Goal: Information Seeking & Learning: Compare options

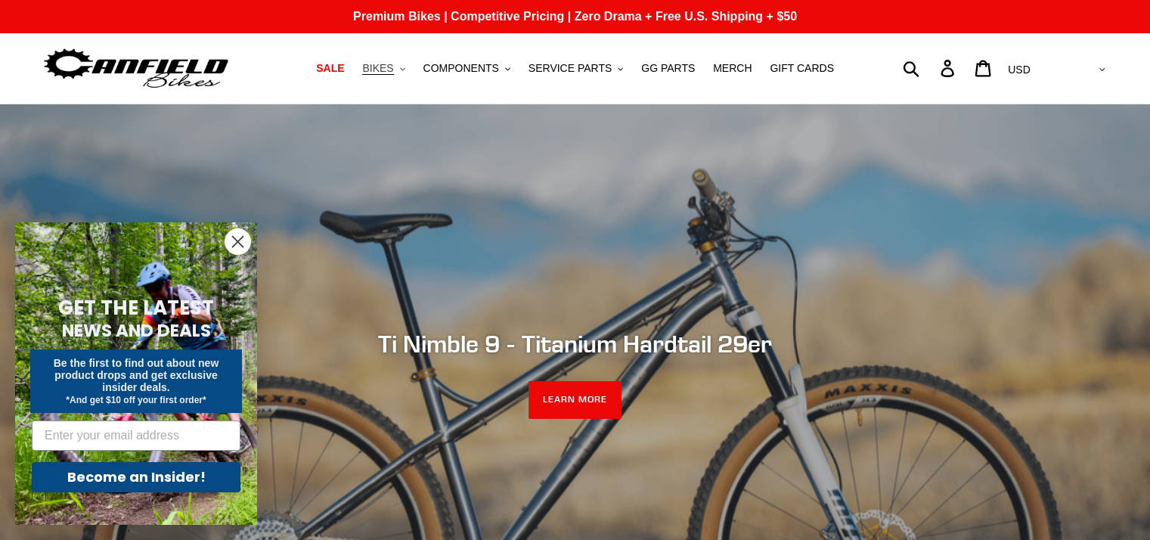
click at [393, 71] on span "BIKES" at bounding box center [377, 68] width 31 height 13
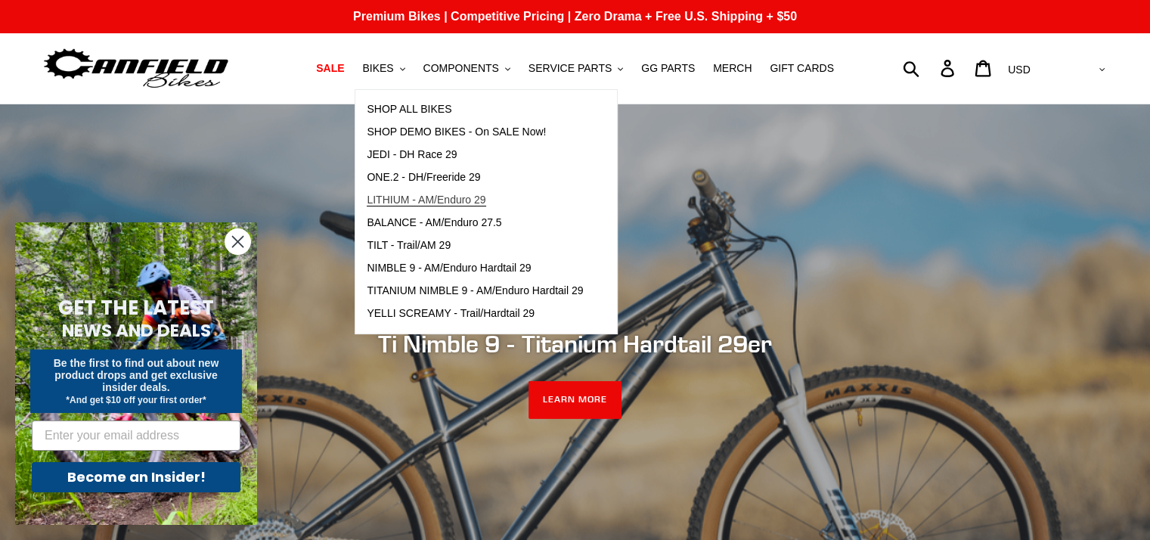
click at [447, 202] on span "LITHIUM - AM/Enduro 29" at bounding box center [426, 200] width 119 height 13
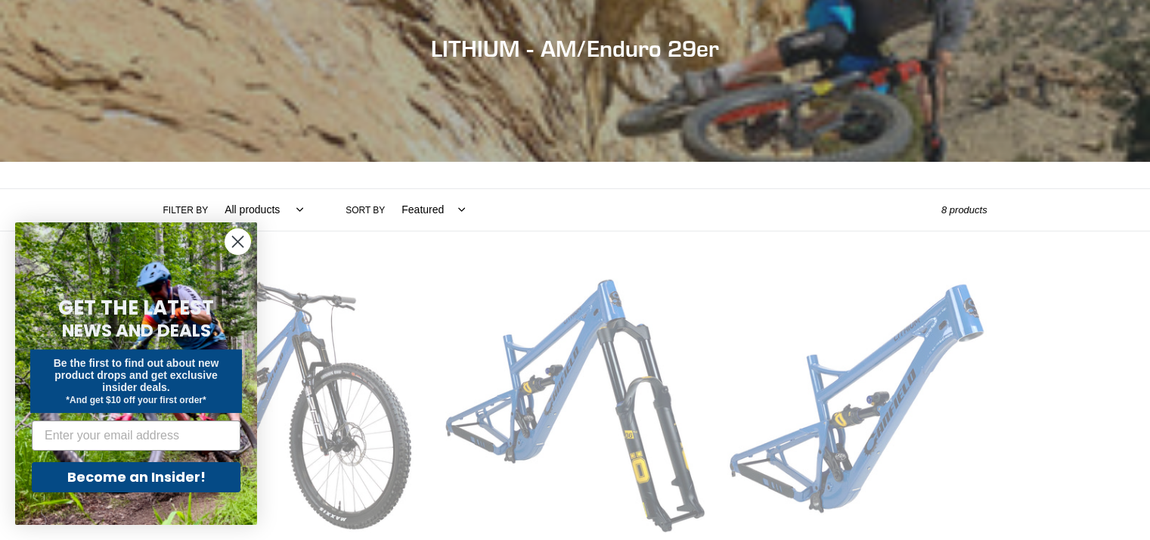
scroll to position [252, 0]
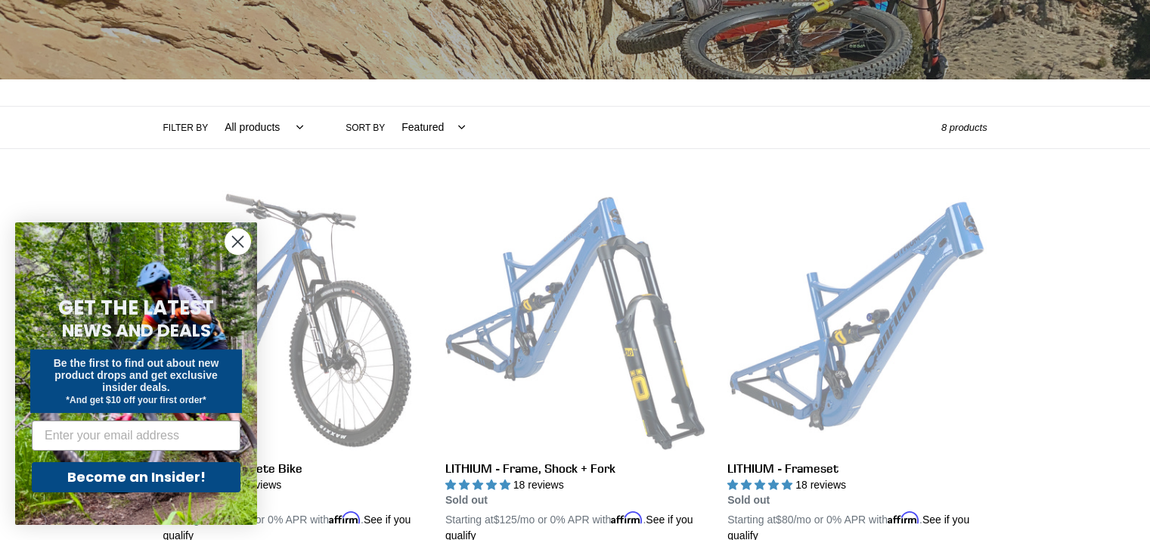
click at [236, 245] on circle "Close dialog" at bounding box center [237, 241] width 25 height 25
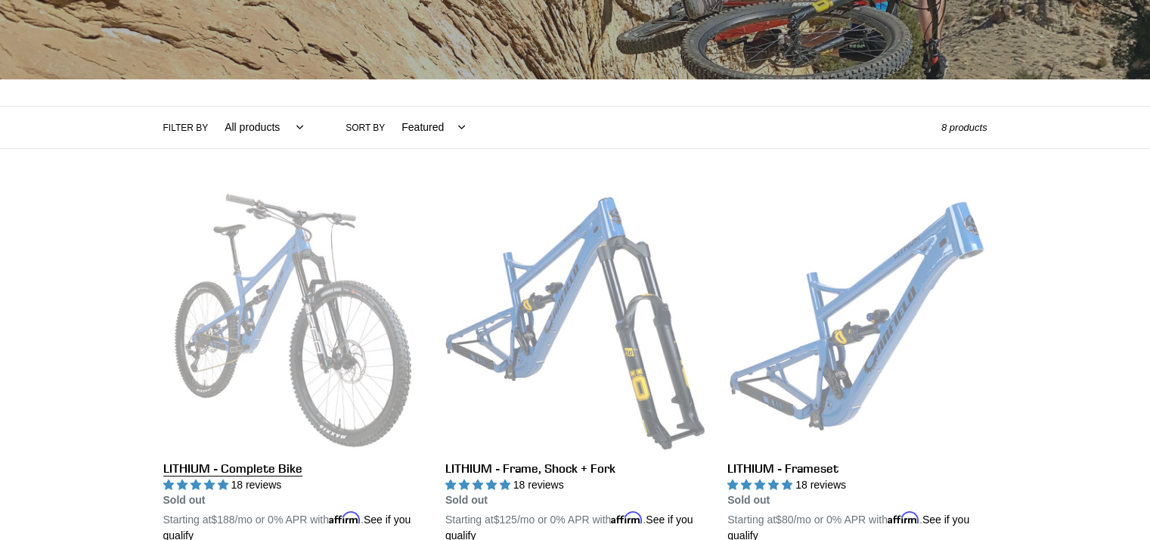
click at [292, 301] on link "LITHIUM - Complete Bike" at bounding box center [292, 367] width 259 height 354
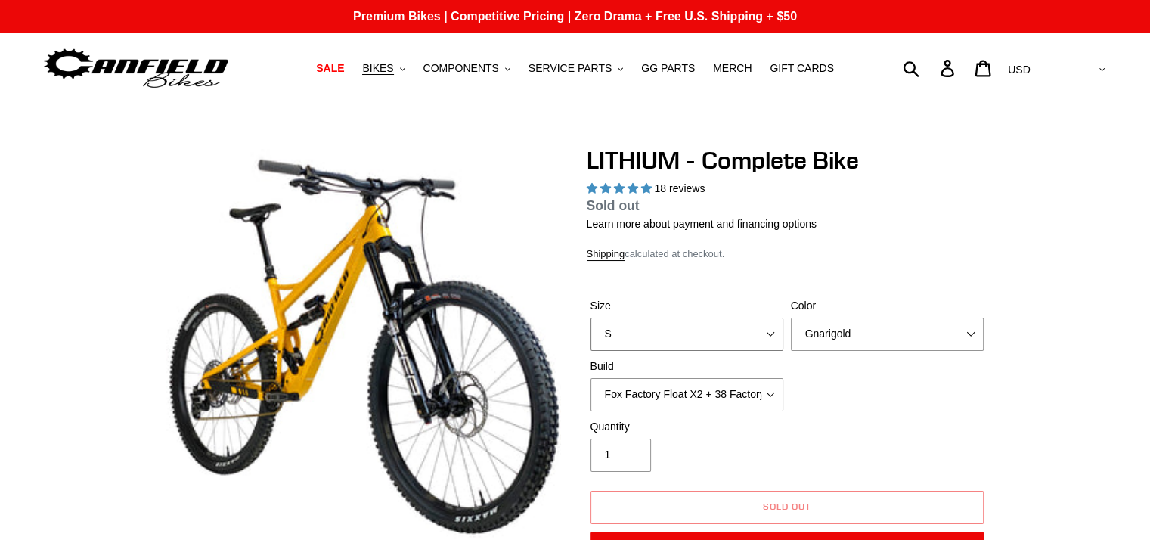
click at [770, 333] on select "S M L XL" at bounding box center [686, 333] width 193 height 33
select select "L"
click at [590, 317] on select "S M L XL" at bounding box center [686, 333] width 193 height 33
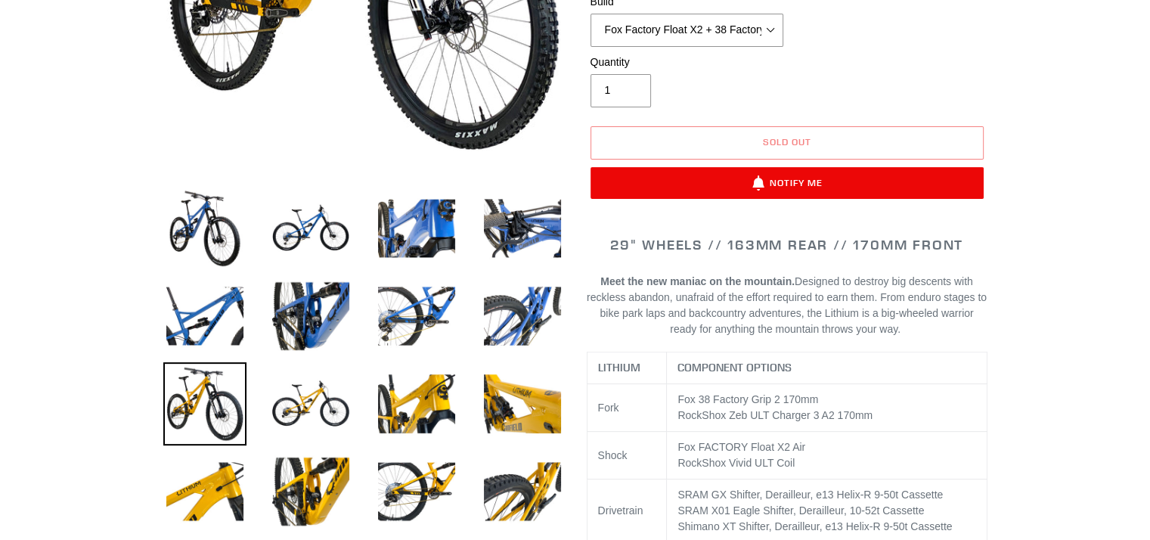
scroll to position [503, 0]
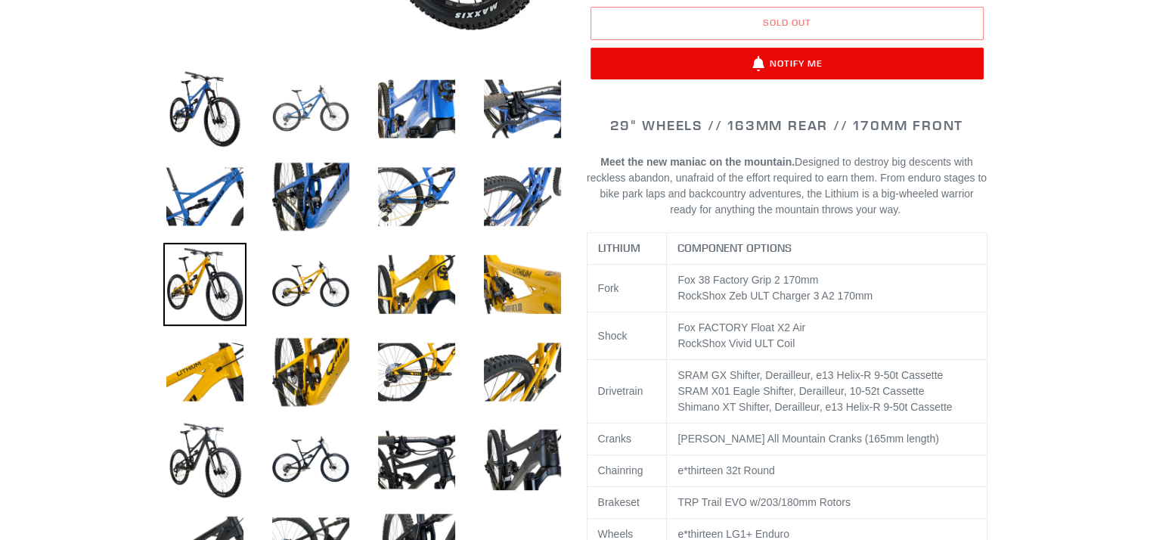
click at [317, 105] on img at bounding box center [310, 108] width 83 height 83
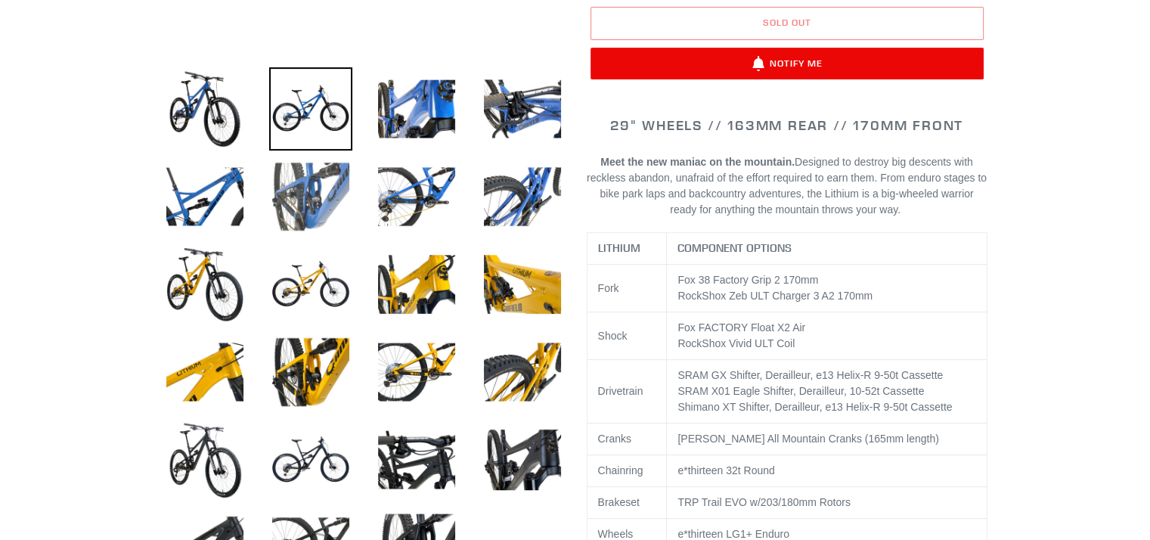
click at [328, 193] on img at bounding box center [310, 196] width 83 height 83
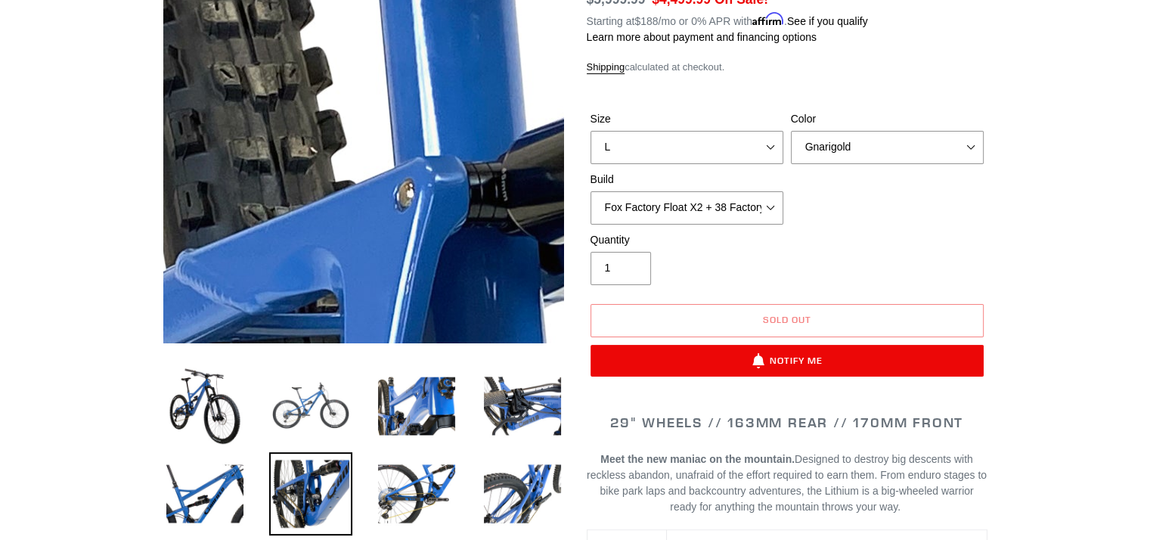
scroll to position [378, 0]
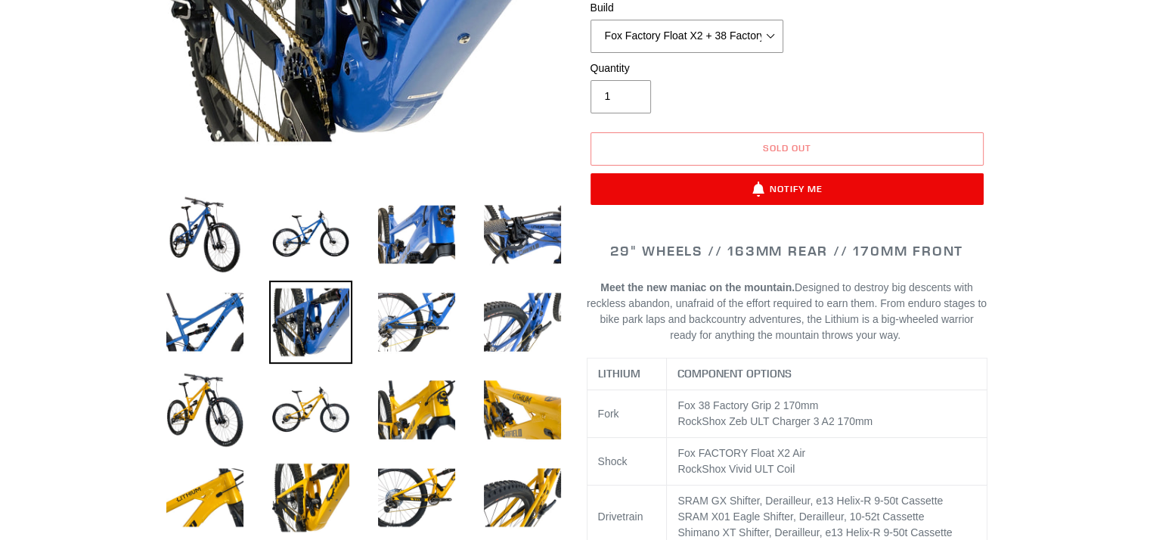
click at [327, 314] on img at bounding box center [310, 321] width 83 height 83
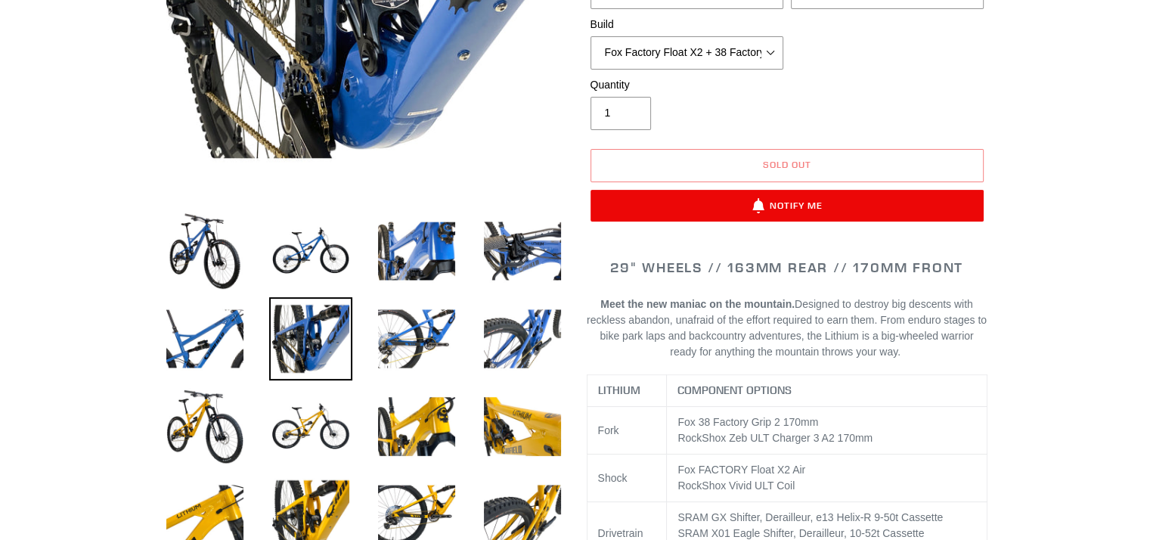
scroll to position [503, 0]
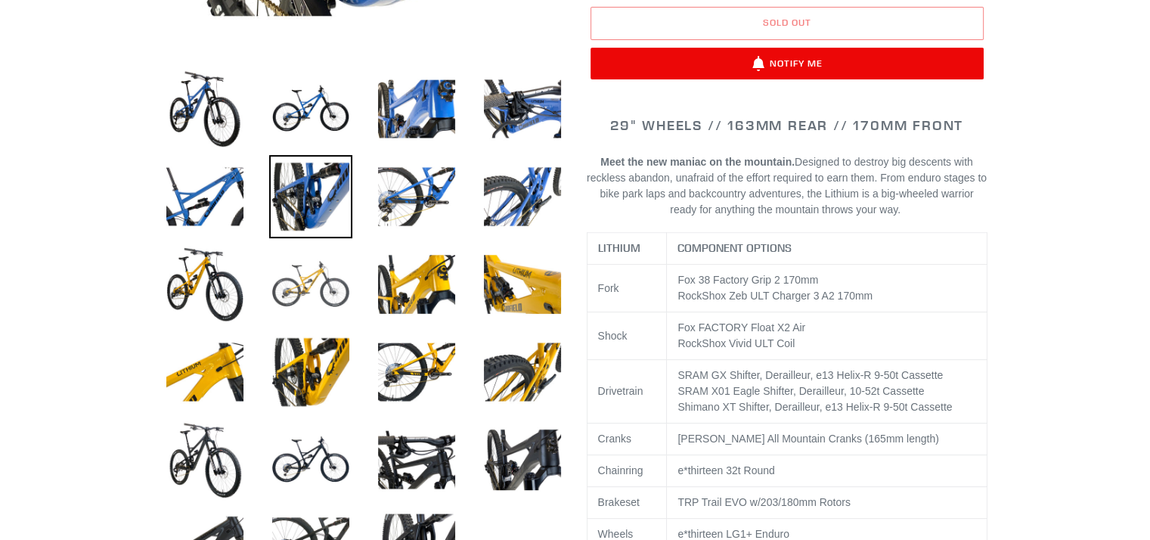
click at [313, 286] on img at bounding box center [310, 284] width 83 height 83
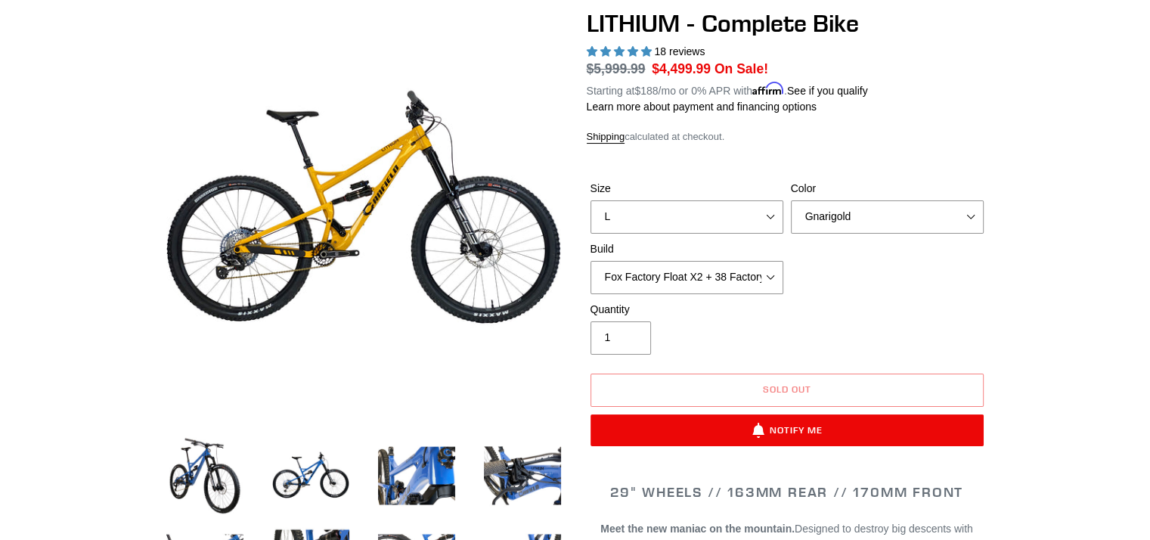
scroll to position [125, 0]
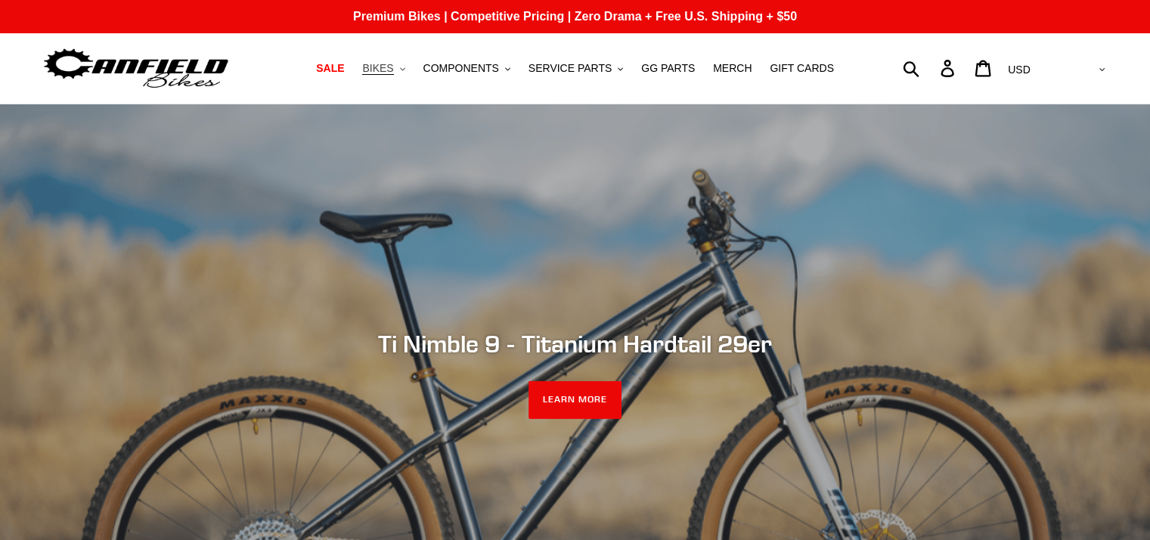
click at [393, 68] on span "BIKES" at bounding box center [377, 68] width 31 height 13
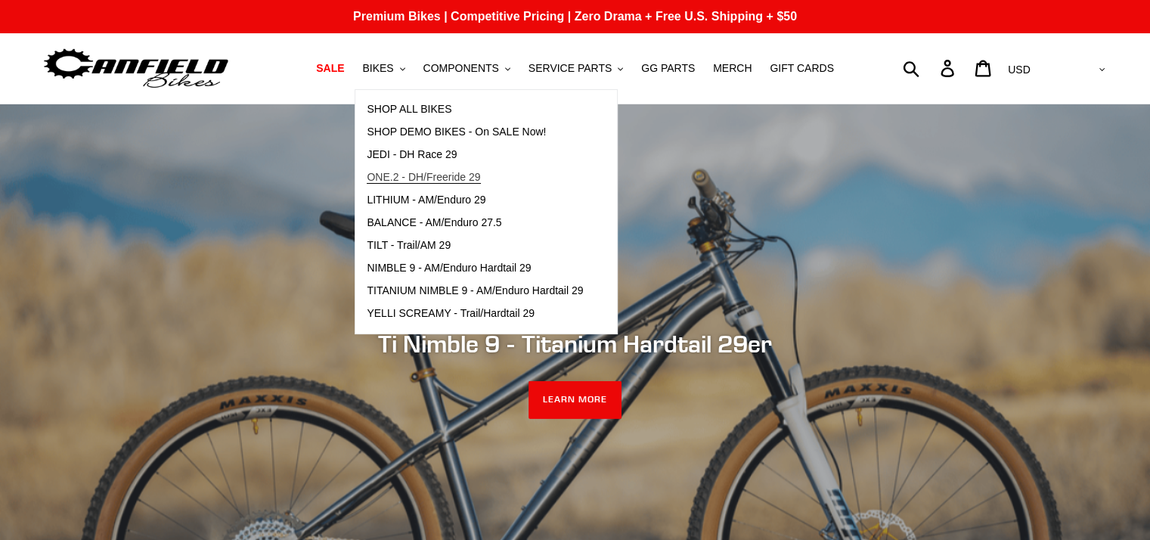
click at [451, 179] on span "ONE.2 - DH/Freeride 29" at bounding box center [423, 177] width 113 height 13
click at [472, 225] on span "BALANCE - AM/Enduro 27.5" at bounding box center [434, 222] width 135 height 13
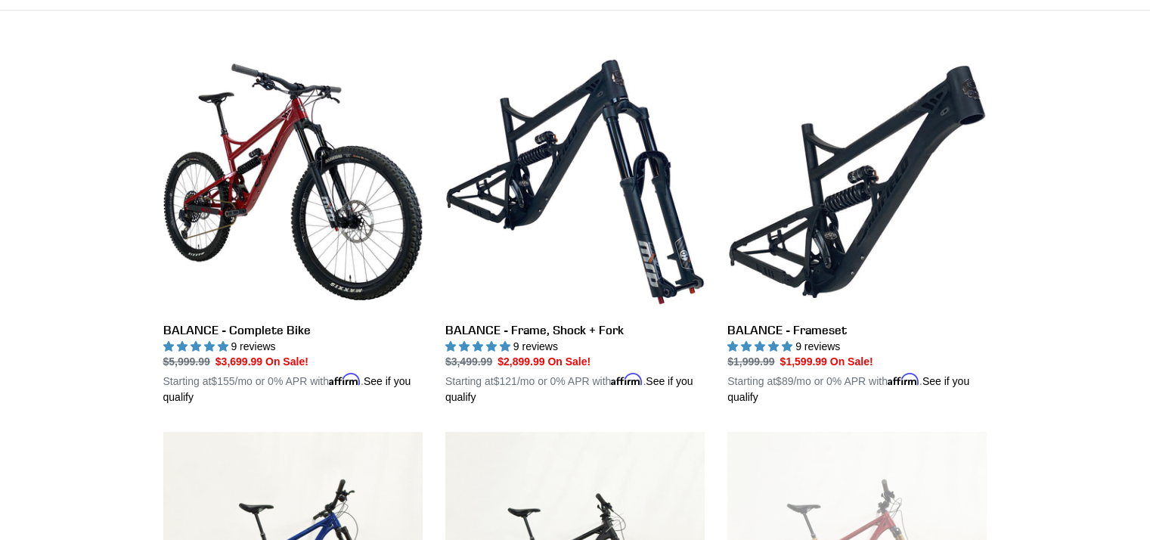
scroll to position [378, 0]
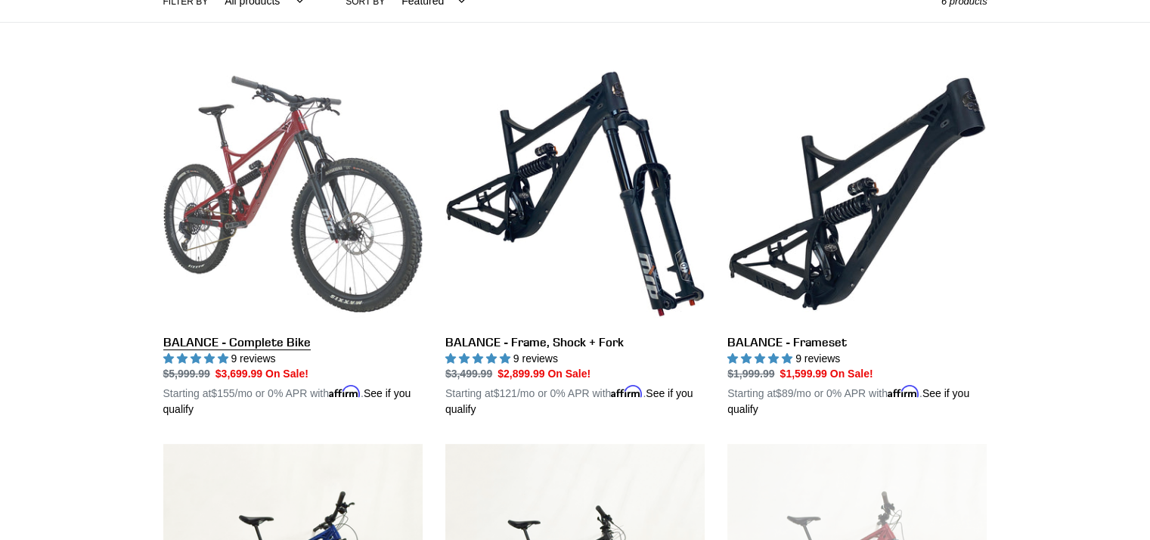
click at [272, 174] on link "BALANCE - Complete Bike" at bounding box center [292, 241] width 259 height 354
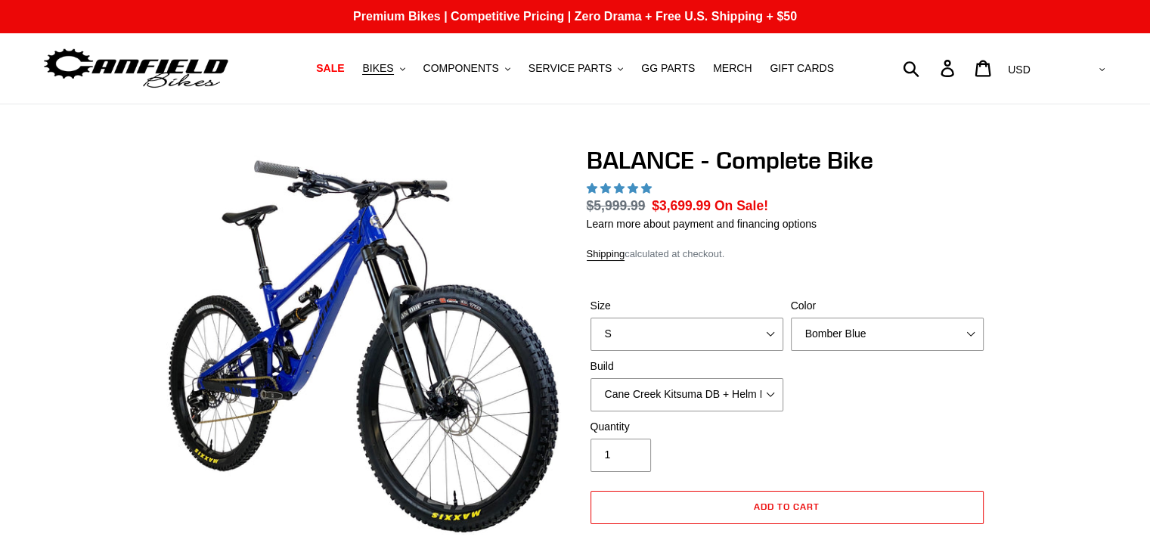
select select "highest-rating"
click at [771, 332] on select "S M L XL" at bounding box center [686, 333] width 193 height 33
select select "L"
click at [590, 317] on select "S M L XL" at bounding box center [686, 333] width 193 height 33
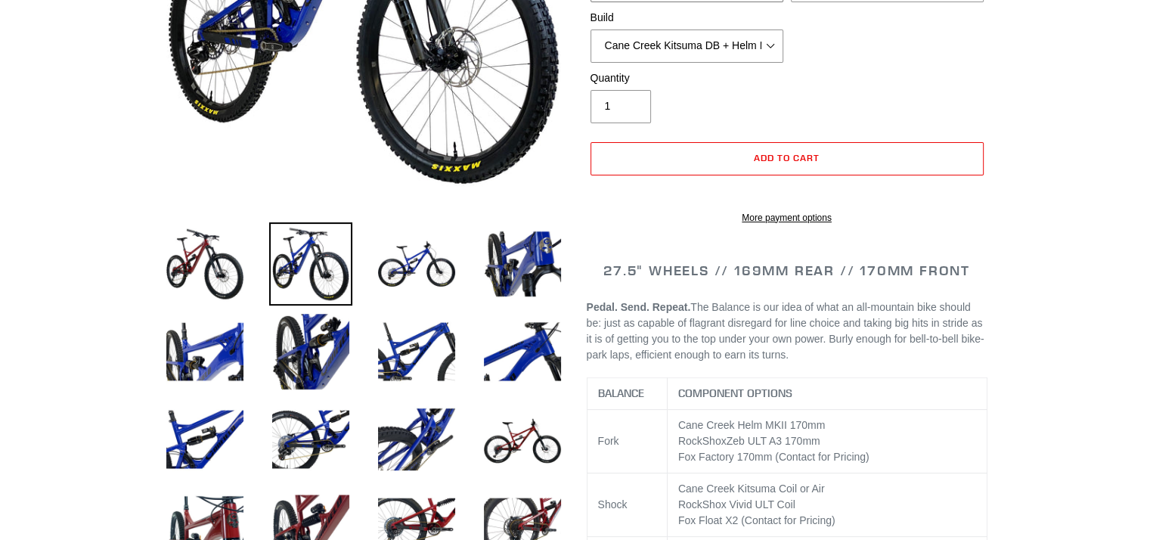
scroll to position [378, 0]
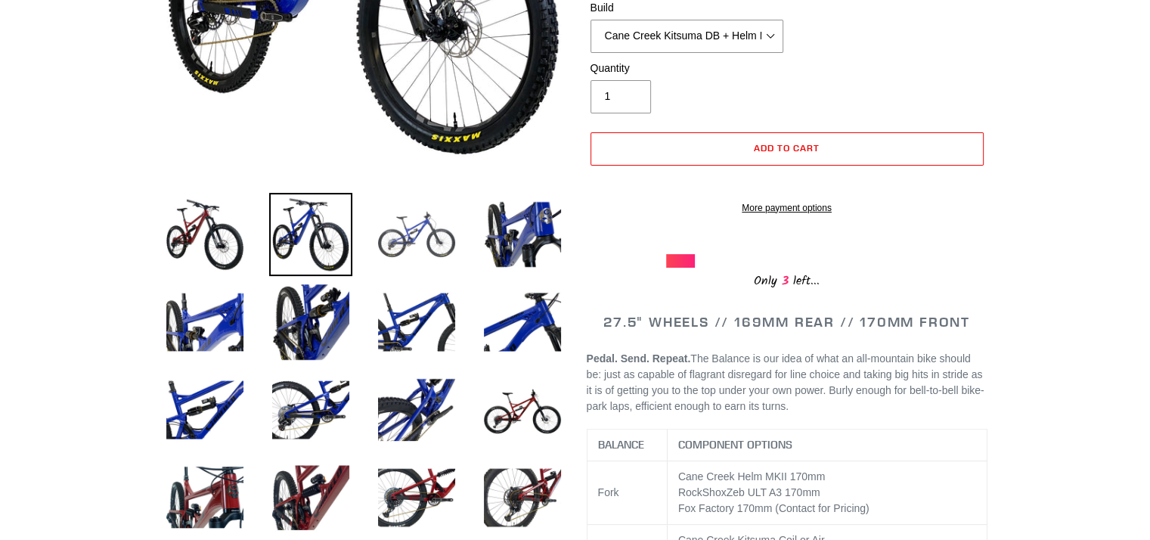
click at [426, 235] on img at bounding box center [416, 234] width 83 height 83
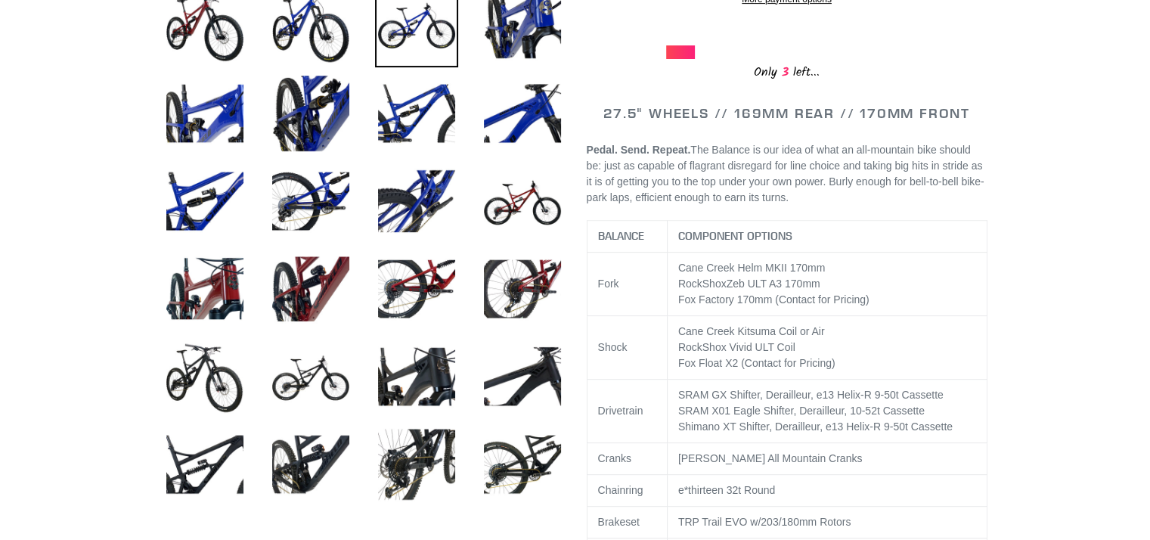
scroll to position [630, 0]
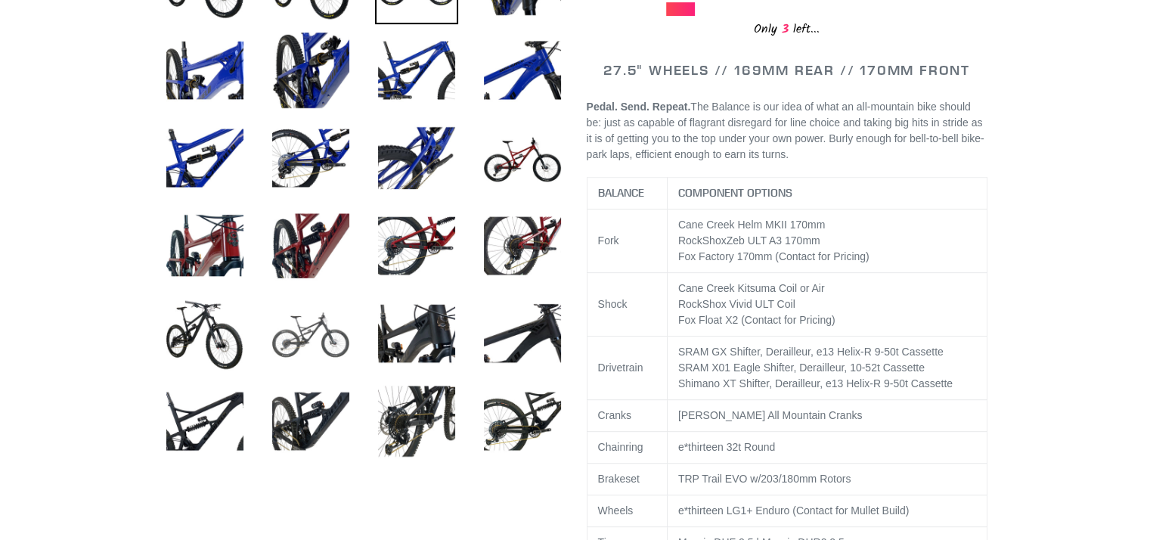
click at [308, 324] on img at bounding box center [310, 333] width 83 height 83
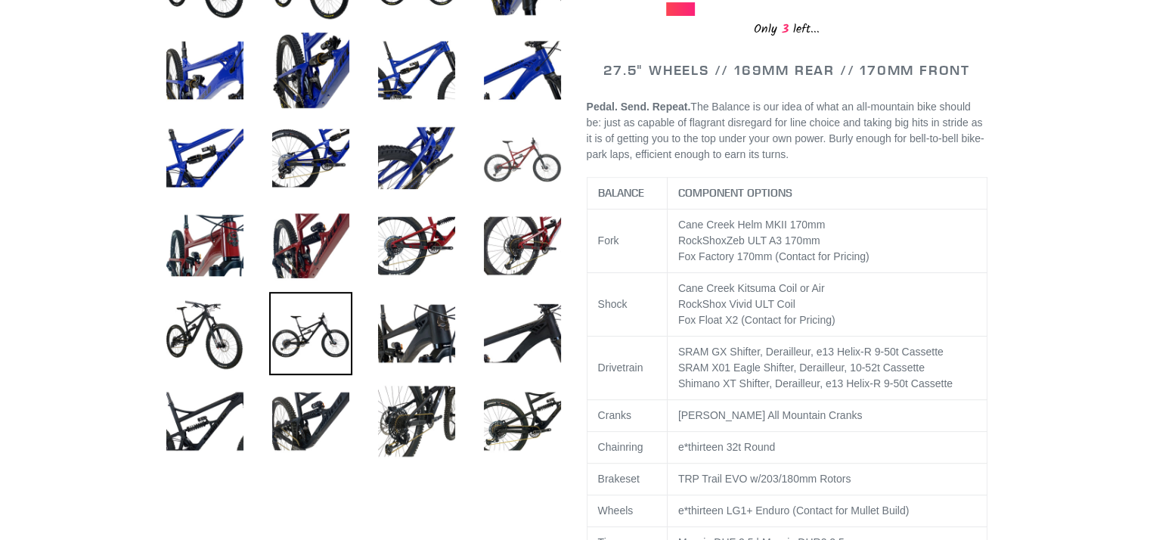
click at [531, 156] on img at bounding box center [522, 157] width 83 height 83
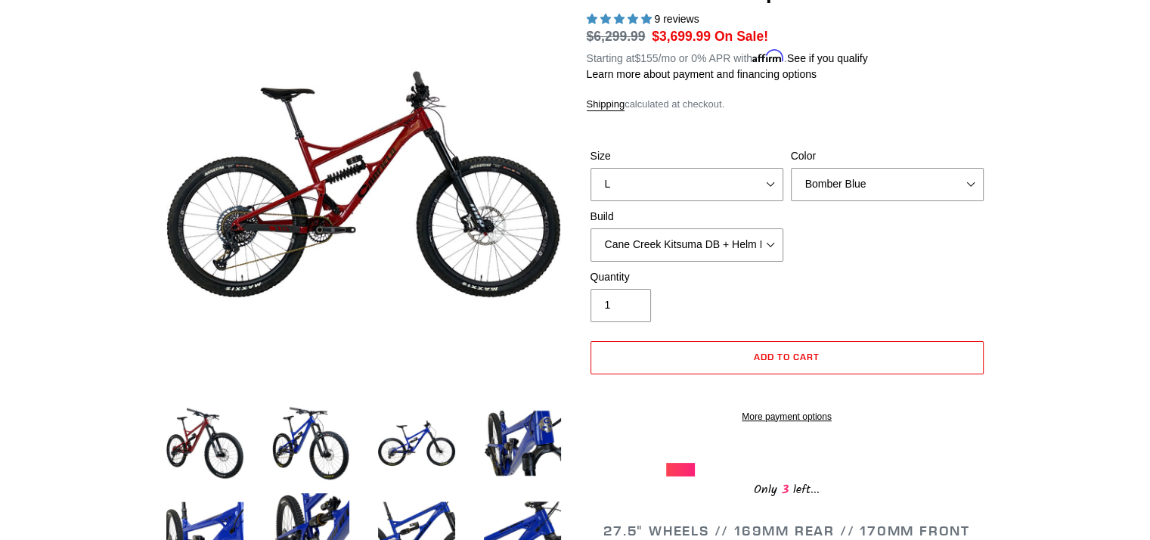
scroll to position [125, 0]
